Goal: Task Accomplishment & Management: Manage account settings

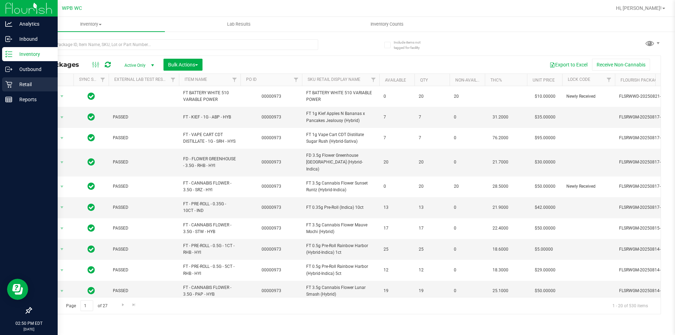
click at [27, 78] on div "Retail" at bounding box center [30, 84] width 56 height 14
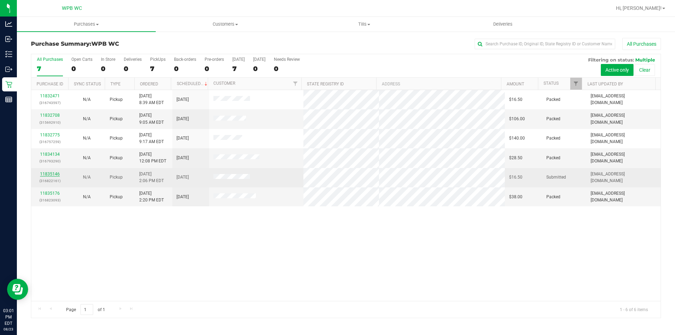
click at [48, 174] on link "11835146" at bounding box center [50, 174] width 20 height 5
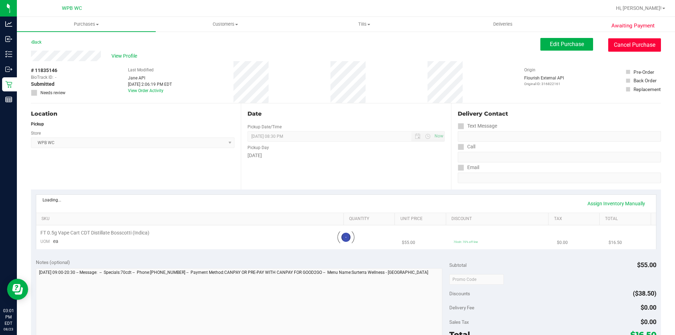
click at [633, 46] on button "Cancel Purchase" at bounding box center [634, 44] width 53 height 13
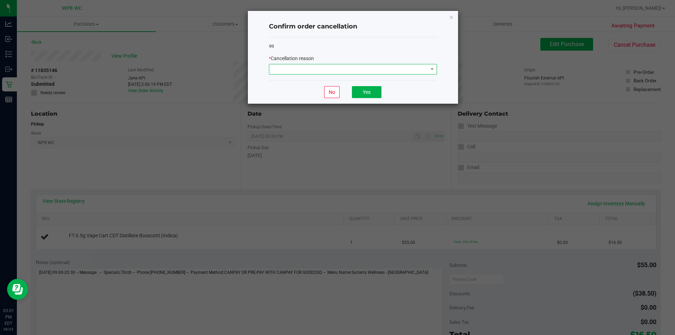
click at [320, 70] on span at bounding box center [348, 69] width 159 height 10
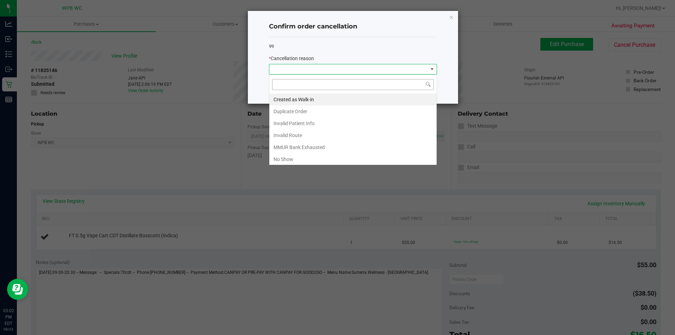
scroll to position [11, 168]
click at [303, 114] on li "Duplicate Order" at bounding box center [352, 111] width 167 height 12
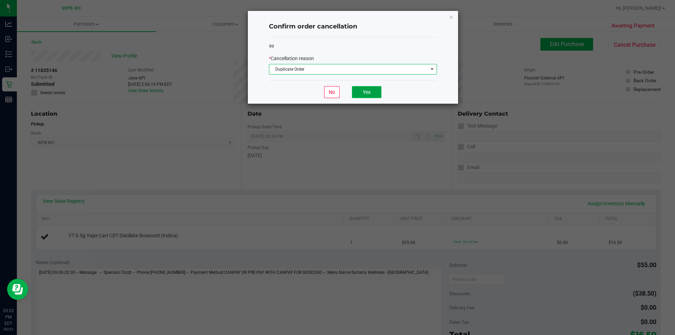
click at [367, 96] on button "Yes" at bounding box center [367, 92] width 30 height 12
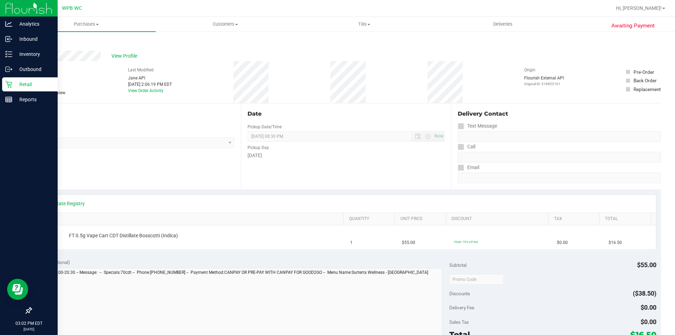
click at [17, 85] on p "Retail" at bounding box center [33, 84] width 42 height 8
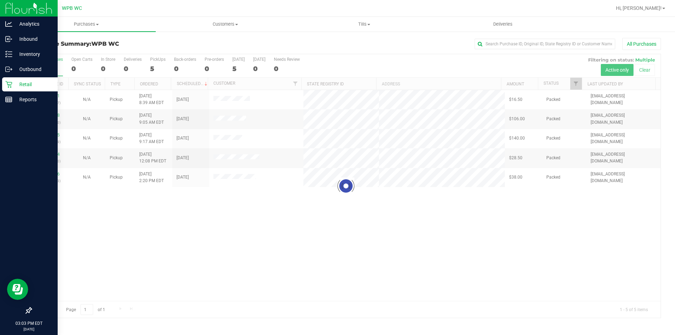
click at [30, 83] on p "Retail" at bounding box center [33, 84] width 42 height 8
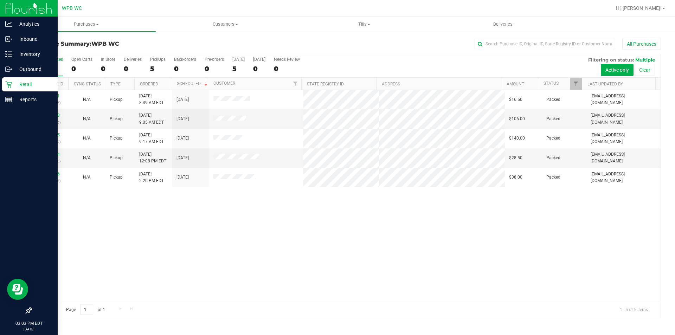
click at [19, 85] on p "Retail" at bounding box center [33, 84] width 42 height 8
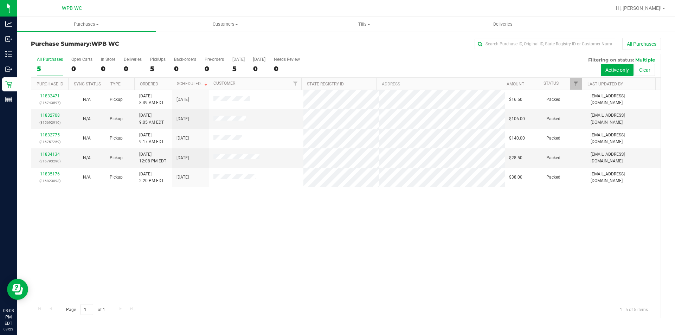
click at [161, 247] on div "11832471 (316743597) N/A Pickup [DATE] 8:39 AM EDT 8/23/2025 $16.50 Packed [EMA…" at bounding box center [345, 195] width 629 height 211
click at [166, 250] on div "11832471 (316743597) N/A Pickup [DATE] 8:39 AM EDT 8/23/2025 $16.50 Packed [EMA…" at bounding box center [345, 195] width 629 height 211
click at [312, 268] on div "11832471 (316743597) N/A Pickup [DATE] 8:39 AM EDT 8/23/2025 $16.50 Packed [EMA…" at bounding box center [345, 195] width 629 height 211
click at [264, 251] on div "11832708 (315692910) N/A Pickup [DATE] 9:05 AM EDT 8/23/2025 $106.00 Packed [EM…" at bounding box center [345, 195] width 629 height 211
click at [137, 242] on div "11832708 (315692910) N/A Pickup [DATE] 9:05 AM EDT 8/23/2025 $106.00 Packed [EM…" at bounding box center [345, 195] width 629 height 211
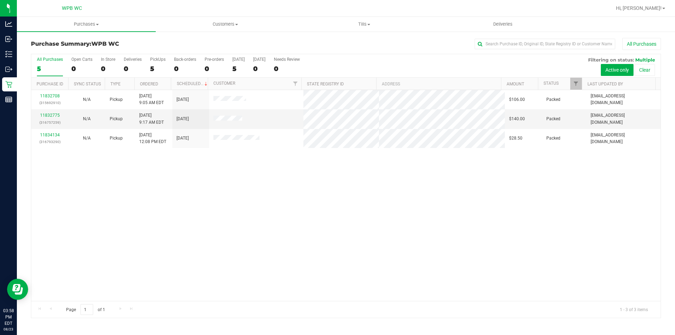
click at [331, 269] on div "11832708 (315692910) N/A Pickup [DATE] 9:05 AM EDT 8/23/2025 $106.00 Packed [EM…" at bounding box center [345, 195] width 629 height 211
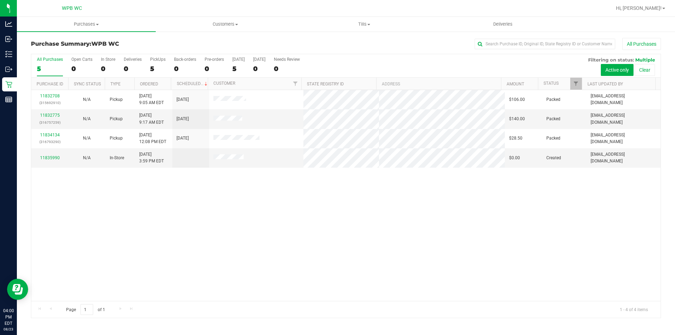
click at [288, 220] on div "11832708 (315692910) N/A Pickup [DATE] 9:05 AM EDT 8/23/2025 $106.00 Packed [EM…" at bounding box center [345, 195] width 629 height 211
click at [261, 205] on div "11832708 (315692910) N/A Pickup [DATE] 9:05 AM EDT 8/23/2025 $106.00 Packed [EM…" at bounding box center [345, 195] width 629 height 211
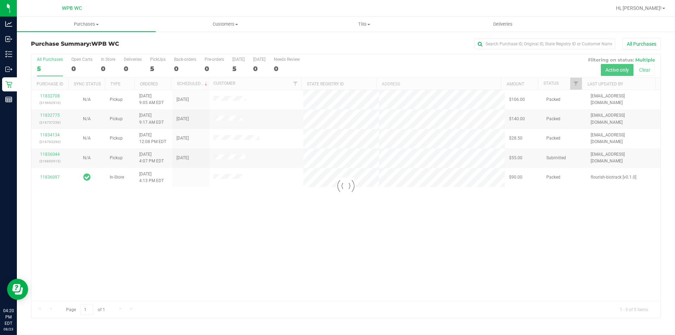
drag, startPoint x: 248, startPoint y: 201, endPoint x: 87, endPoint y: 157, distance: 166.8
click at [247, 201] on div at bounding box center [345, 186] width 629 height 264
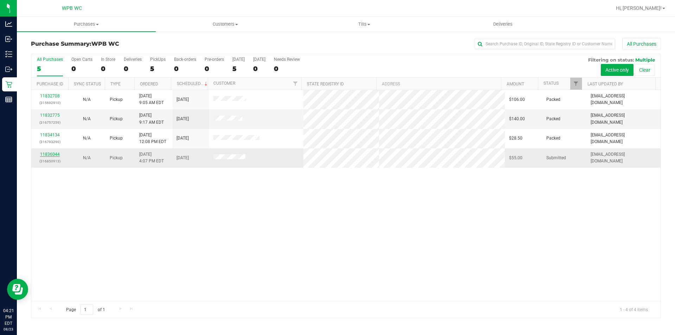
click at [52, 155] on link "11836044" at bounding box center [50, 154] width 20 height 5
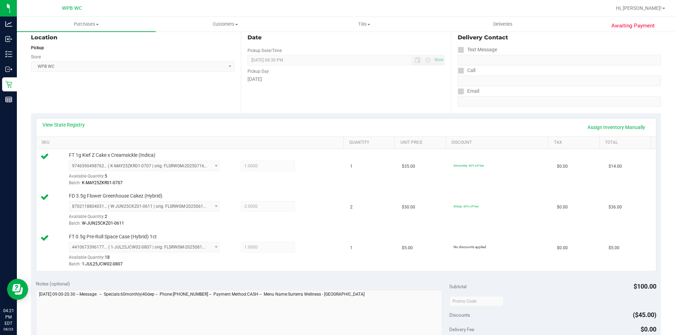
scroll to position [176, 0]
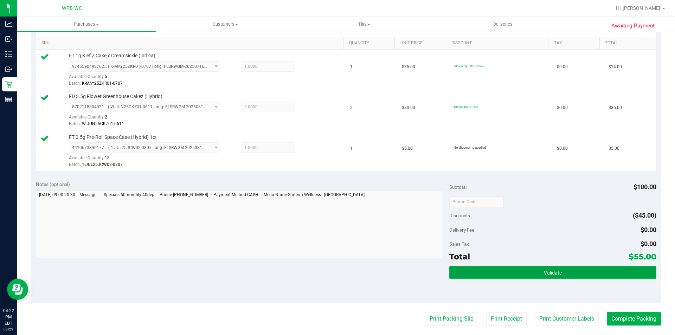
click at [512, 275] on button "Validate" at bounding box center [552, 272] width 207 height 13
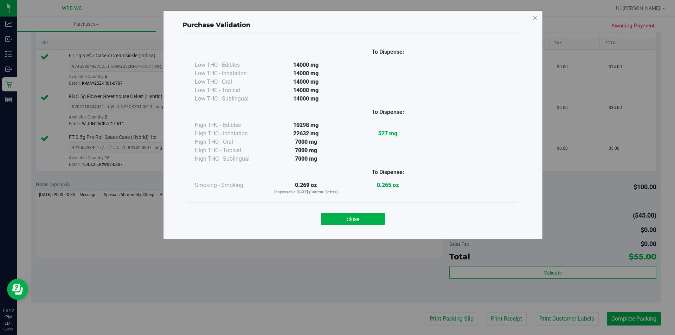
click at [354, 218] on button "Close" at bounding box center [353, 219] width 64 height 13
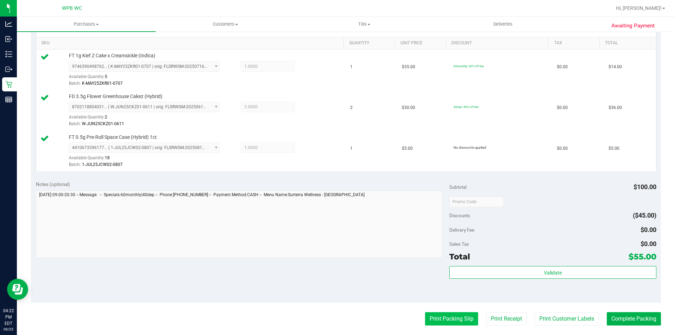
click at [438, 313] on button "Print Packing Slip" at bounding box center [451, 318] width 53 height 13
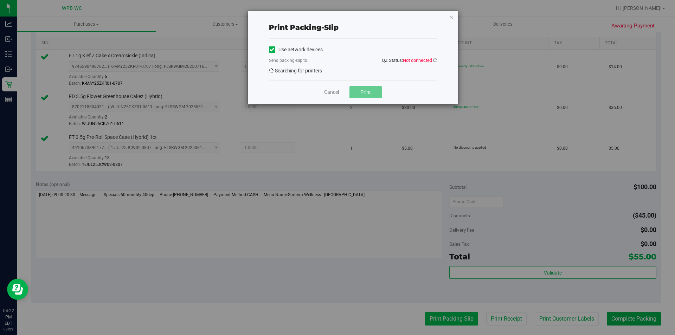
click at [437, 317] on div "Print packing-slip Use network devices Send packing-slip to: QZ Status: Not con…" at bounding box center [340, 167] width 680 height 335
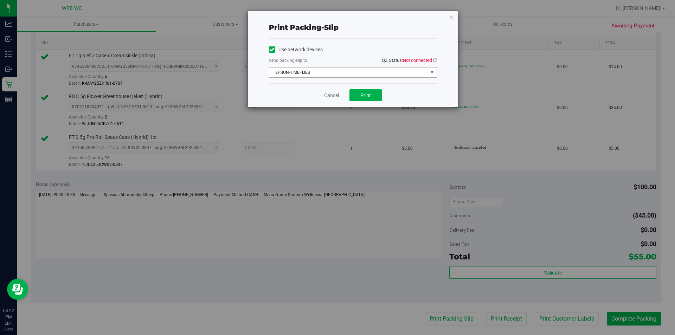
drag, startPoint x: 366, startPoint y: 87, endPoint x: 437, endPoint y: 61, distance: 75.8
click at [437, 68] on div "Print packing-slip Use network devices Send packing-slip to: QZ Status: Not con…" at bounding box center [353, 59] width 210 height 96
click at [439, 57] on div "Print packing-slip Use network devices Send packing-slip to: QZ Status: Not con…" at bounding box center [353, 59] width 210 height 96
click at [437, 57] on div "Print packing-slip Use network devices Send packing-slip to: QZ Status: Not con…" at bounding box center [353, 59] width 210 height 96
click at [436, 59] on icon at bounding box center [435, 60] width 4 height 5
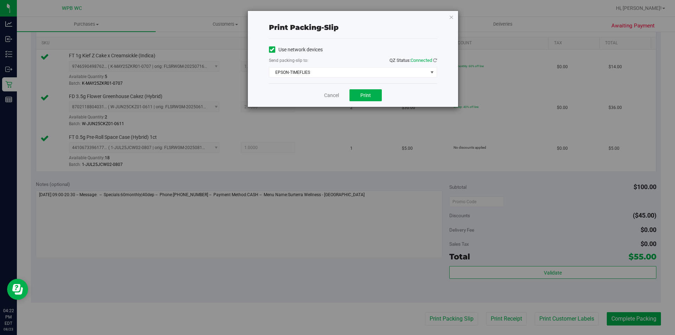
click at [349, 96] on div "Cancel Print" at bounding box center [353, 95] width 168 height 24
click at [358, 97] on button "Print" at bounding box center [366, 95] width 32 height 12
click at [332, 95] on link "Cancel" at bounding box center [331, 95] width 15 height 7
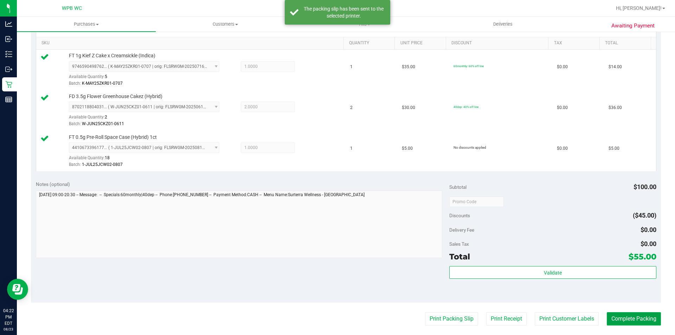
click at [652, 320] on button "Complete Packing" at bounding box center [634, 318] width 54 height 13
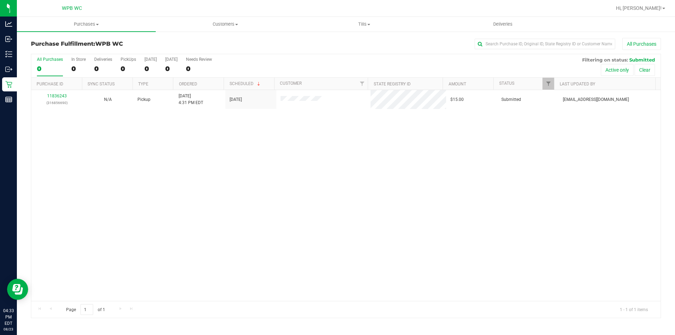
click at [425, 181] on div "11836243 (316856690) N/A Pickup [DATE] 4:31 PM EDT 8/23/2025 $15.00 Submitted […" at bounding box center [345, 195] width 629 height 211
click at [470, 150] on div "11836243 (316856690) N/A Pickup [DATE] 4:31 PM EDT 8/23/2025 $15.00 Submitted […" at bounding box center [345, 195] width 629 height 211
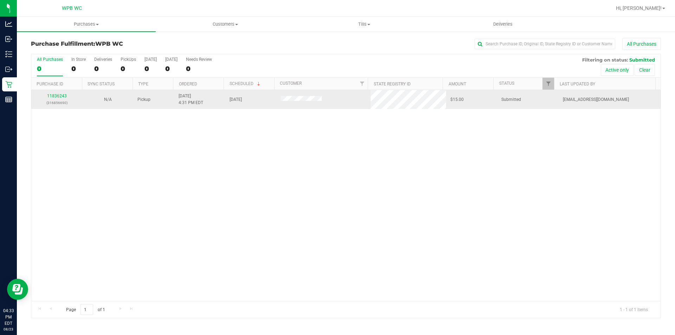
click at [62, 102] on p "(316856690)" at bounding box center [57, 103] width 43 height 7
click at [62, 98] on link "11836243" at bounding box center [57, 96] width 20 height 5
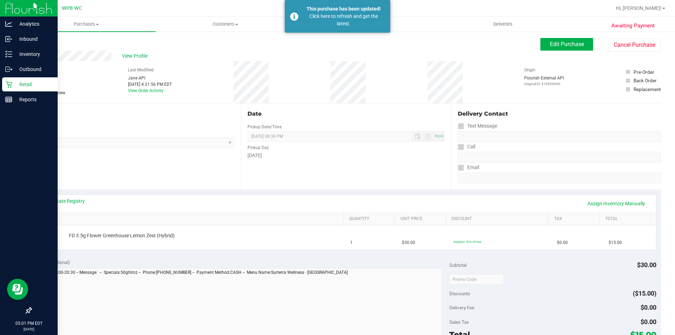
click at [22, 91] on link "Retail" at bounding box center [29, 84] width 58 height 15
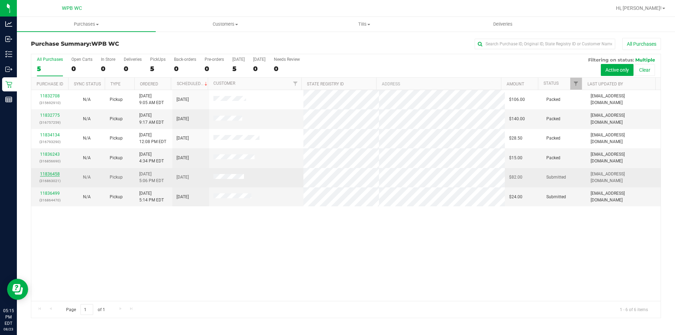
click at [52, 175] on link "11836458" at bounding box center [50, 174] width 20 height 5
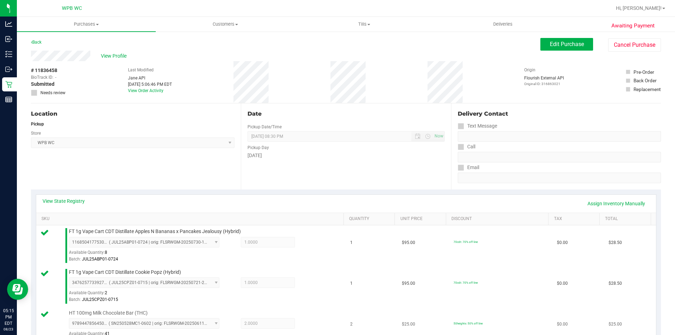
scroll to position [176, 0]
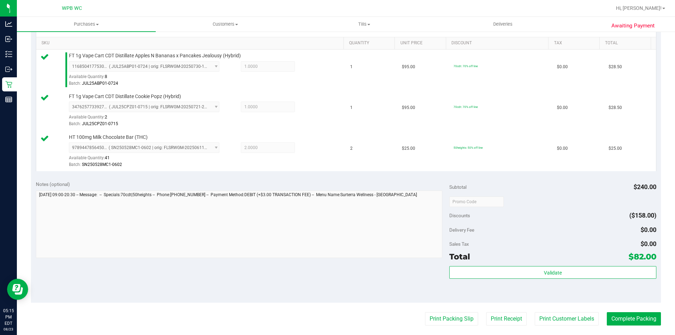
drag, startPoint x: 474, startPoint y: 259, endPoint x: 482, endPoint y: 282, distance: 23.9
click at [481, 280] on div "Subtotal $240.00 Discounts ($158.00) Delivery Fee $0.00 Sales Tax $0.00 Total $…" at bounding box center [552, 239] width 207 height 117
click at [483, 282] on div "Validate" at bounding box center [552, 282] width 207 height 32
click at [482, 280] on div "Validate" at bounding box center [552, 282] width 207 height 32
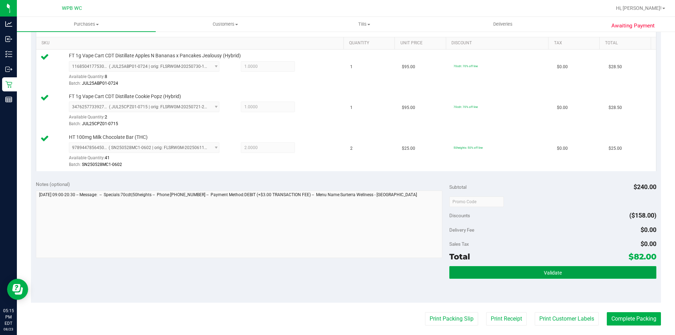
click at [476, 274] on button "Validate" at bounding box center [552, 272] width 207 height 13
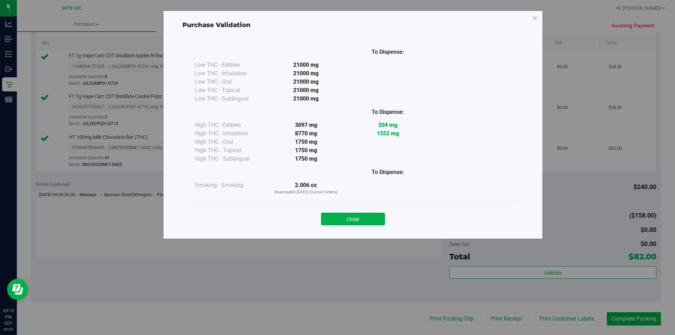
click at [354, 216] on button "Close" at bounding box center [353, 219] width 64 height 13
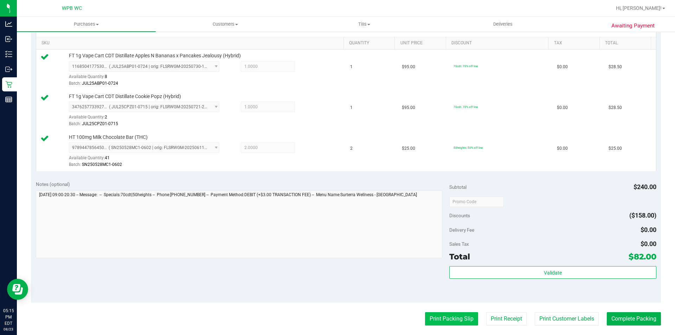
click at [438, 318] on button "Print Packing Slip" at bounding box center [451, 318] width 53 height 13
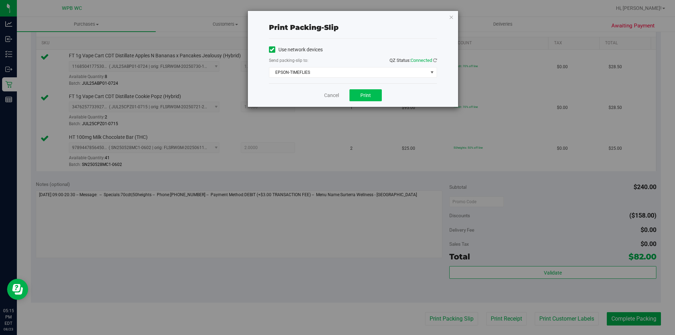
drag, startPoint x: 373, startPoint y: 105, endPoint x: 373, endPoint y: 95, distance: 10.5
click at [373, 104] on div "Cancel Print" at bounding box center [353, 95] width 168 height 24
click at [373, 95] on button "Print" at bounding box center [366, 95] width 32 height 12
click at [331, 99] on link "Cancel" at bounding box center [331, 95] width 15 height 7
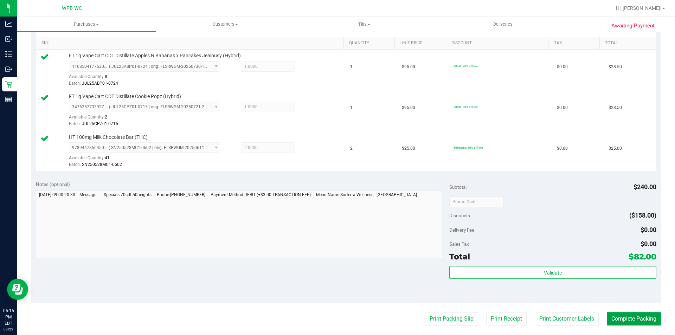
click at [642, 321] on button "Complete Packing" at bounding box center [634, 318] width 54 height 13
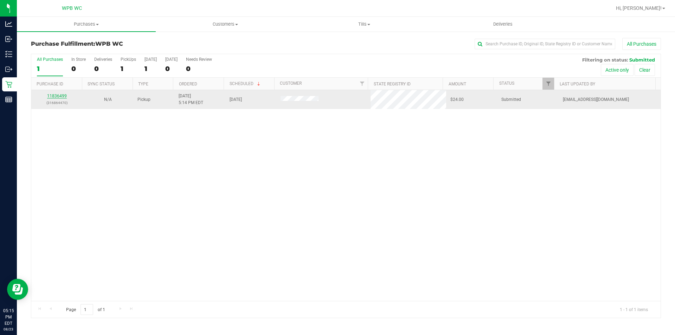
click at [60, 94] on link "11836499" at bounding box center [57, 96] width 20 height 5
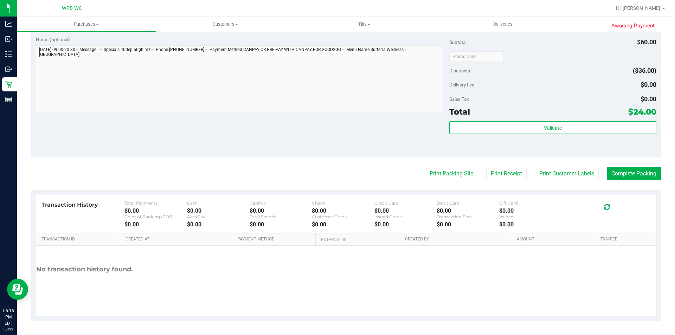
scroll to position [281, 0]
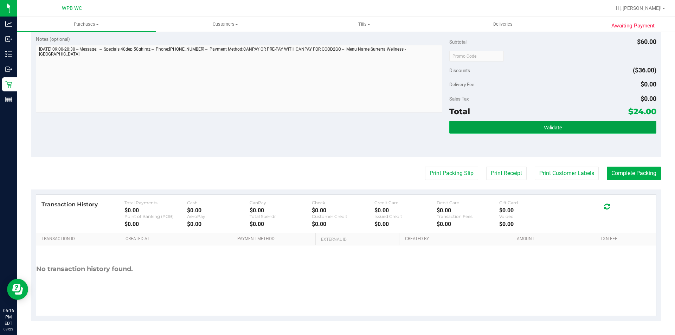
click at [476, 127] on button "Validate" at bounding box center [552, 127] width 207 height 13
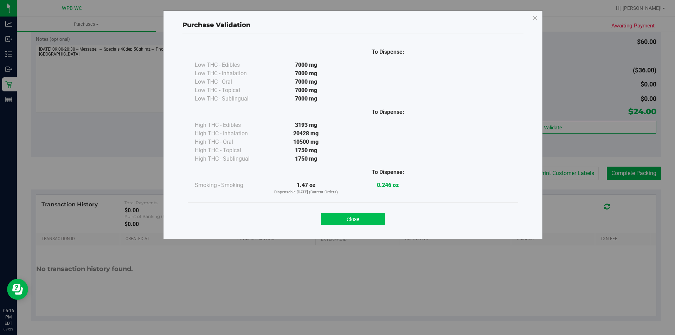
click at [340, 220] on button "Close" at bounding box center [353, 219] width 64 height 13
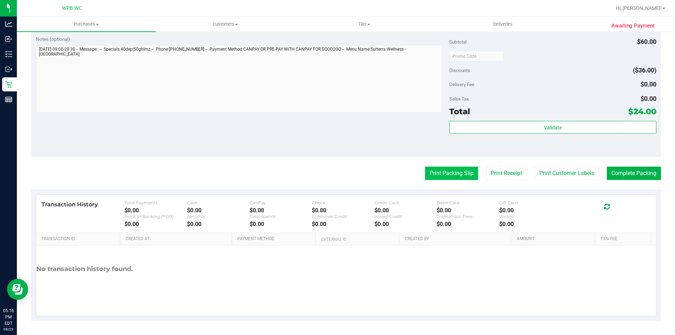
click at [453, 173] on button "Print Packing Slip" at bounding box center [451, 173] width 53 height 13
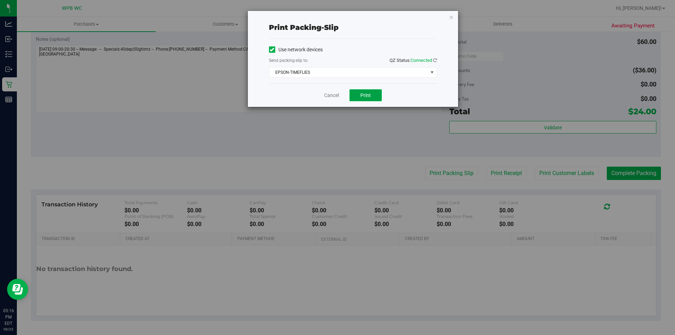
click at [372, 99] on button "Print" at bounding box center [366, 95] width 32 height 12
click at [330, 96] on link "Cancel" at bounding box center [331, 95] width 15 height 7
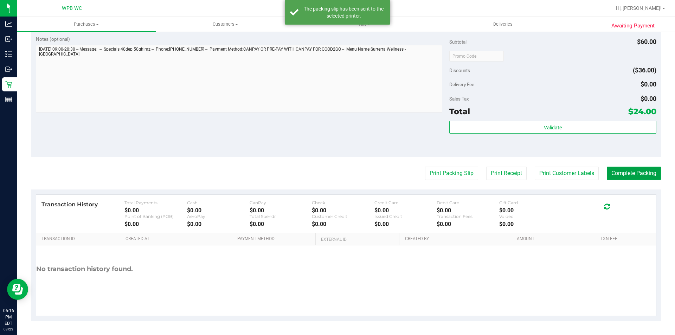
click at [617, 167] on button "Complete Packing" at bounding box center [634, 173] width 54 height 13
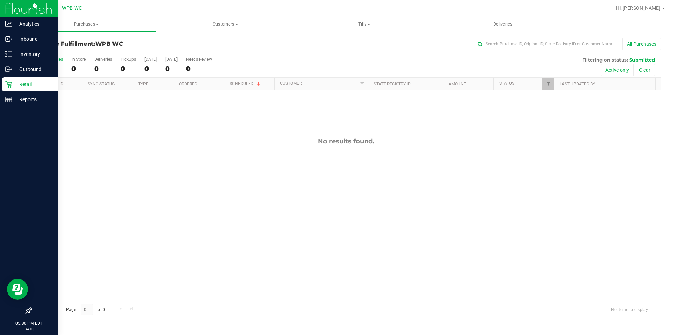
click at [8, 85] on icon at bounding box center [8, 84] width 7 height 7
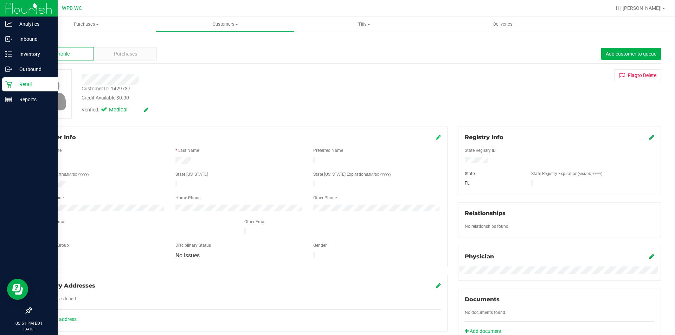
click at [12, 83] on icon at bounding box center [8, 84] width 7 height 7
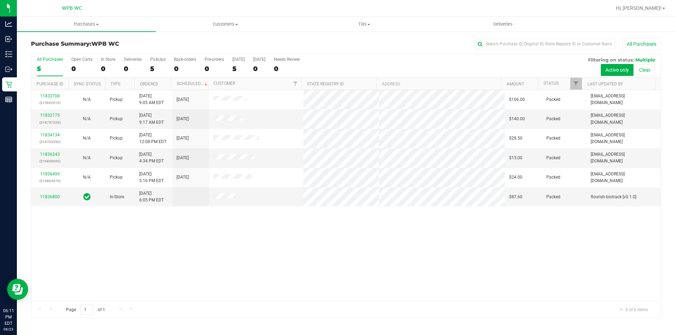
click at [234, 226] on div "11832708 (315692910) N/A Pickup [DATE] 9:05 AM EDT 8/23/2025 $106.00 Packed [EM…" at bounding box center [345, 195] width 629 height 211
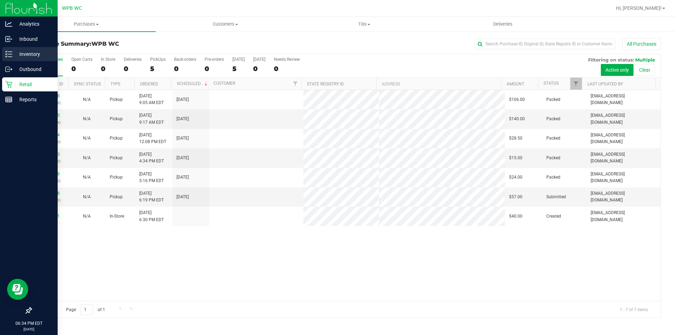
click at [32, 53] on p "Inventory" at bounding box center [33, 54] width 42 height 8
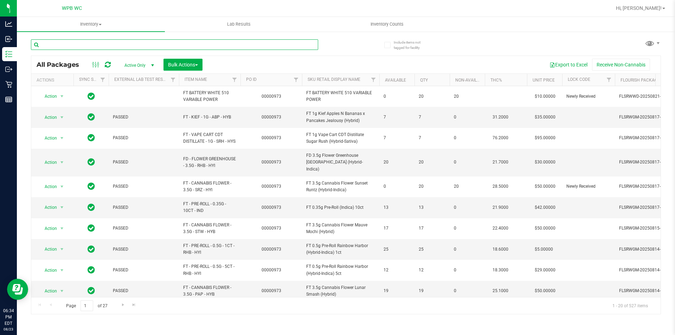
click at [86, 44] on input "text" at bounding box center [174, 44] width 287 height 11
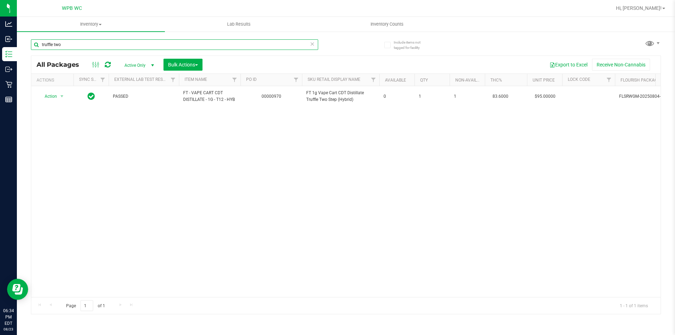
type input "truffle two"
click at [250, 156] on div "Action Action Adjust qty Create package Edit attributes Global inventory Locate…" at bounding box center [345, 191] width 629 height 211
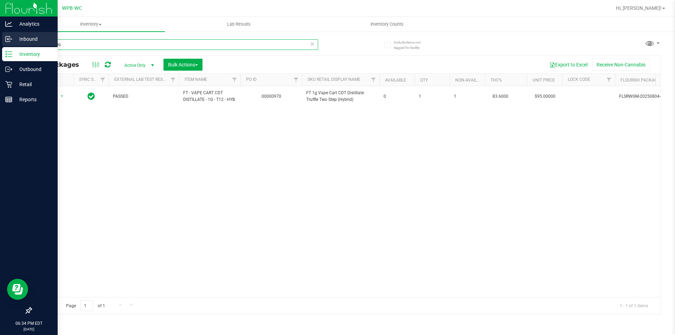
drag, startPoint x: 83, startPoint y: 46, endPoint x: 0, endPoint y: 36, distance: 83.3
click at [0, 36] on div "Analytics Inbound Inventory Outbound Retail Reports 06:34 PM EDT [DATE] 08/23 W…" at bounding box center [337, 167] width 675 height 335
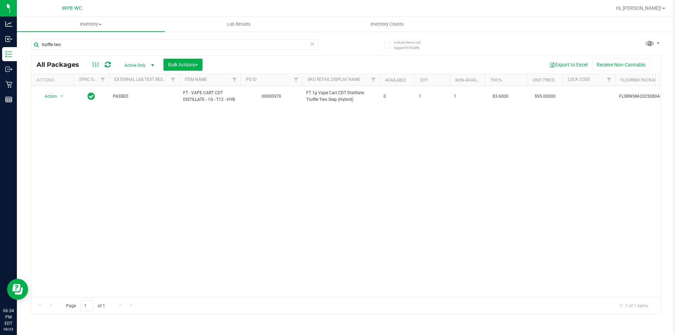
click at [313, 46] on icon at bounding box center [312, 43] width 5 height 8
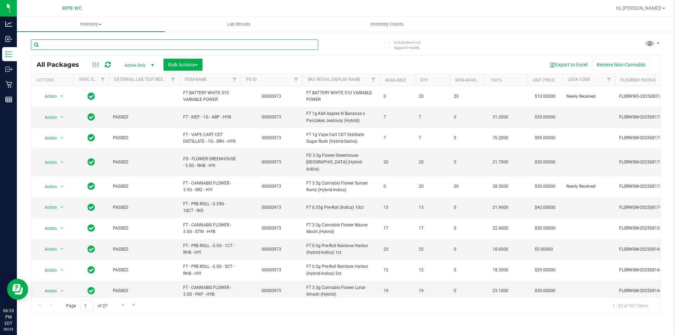
click at [106, 47] on input "text" at bounding box center [174, 44] width 287 height 11
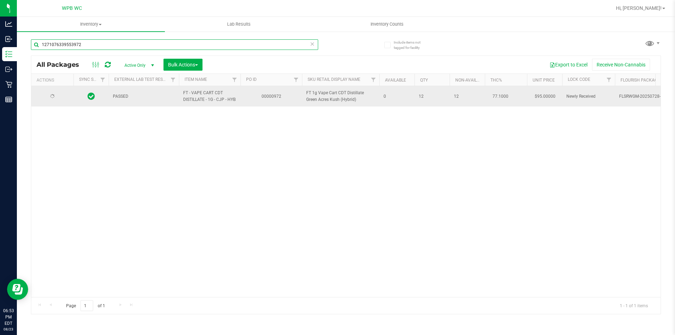
type input "1271076339553972"
click at [53, 95] on span "Action" at bounding box center [47, 96] width 19 height 10
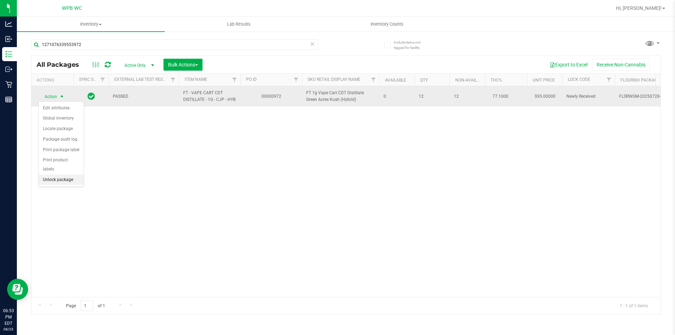
click at [52, 175] on li "Unlock package" at bounding box center [61, 180] width 45 height 11
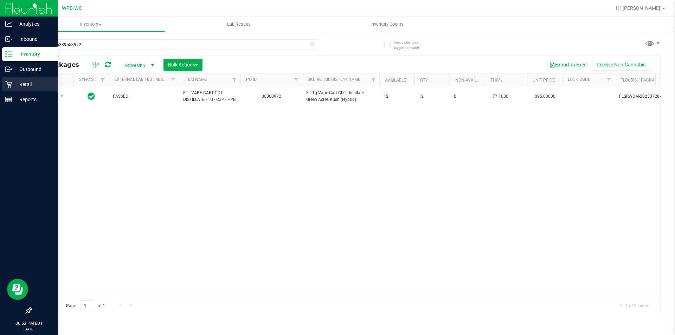
click at [15, 88] on p "Retail" at bounding box center [33, 84] width 42 height 8
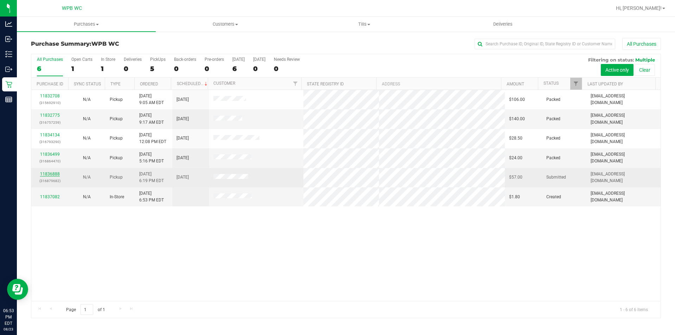
click at [49, 173] on link "11836888" at bounding box center [50, 174] width 20 height 5
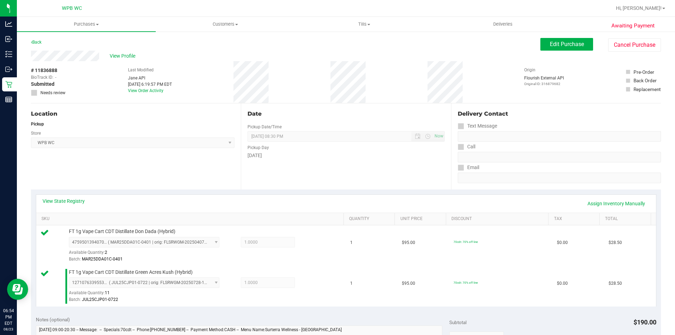
scroll to position [246, 0]
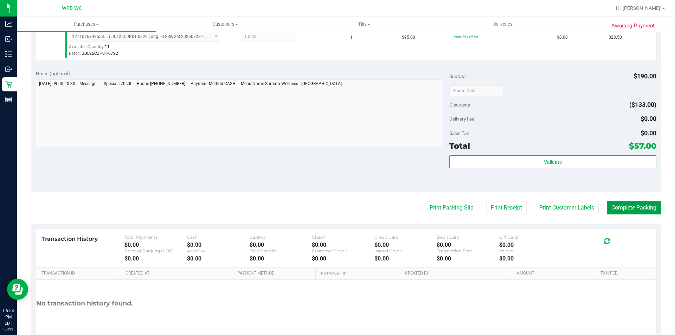
click at [612, 206] on button "Complete Packing" at bounding box center [634, 207] width 54 height 13
